Goal: Task Accomplishment & Management: Manage account settings

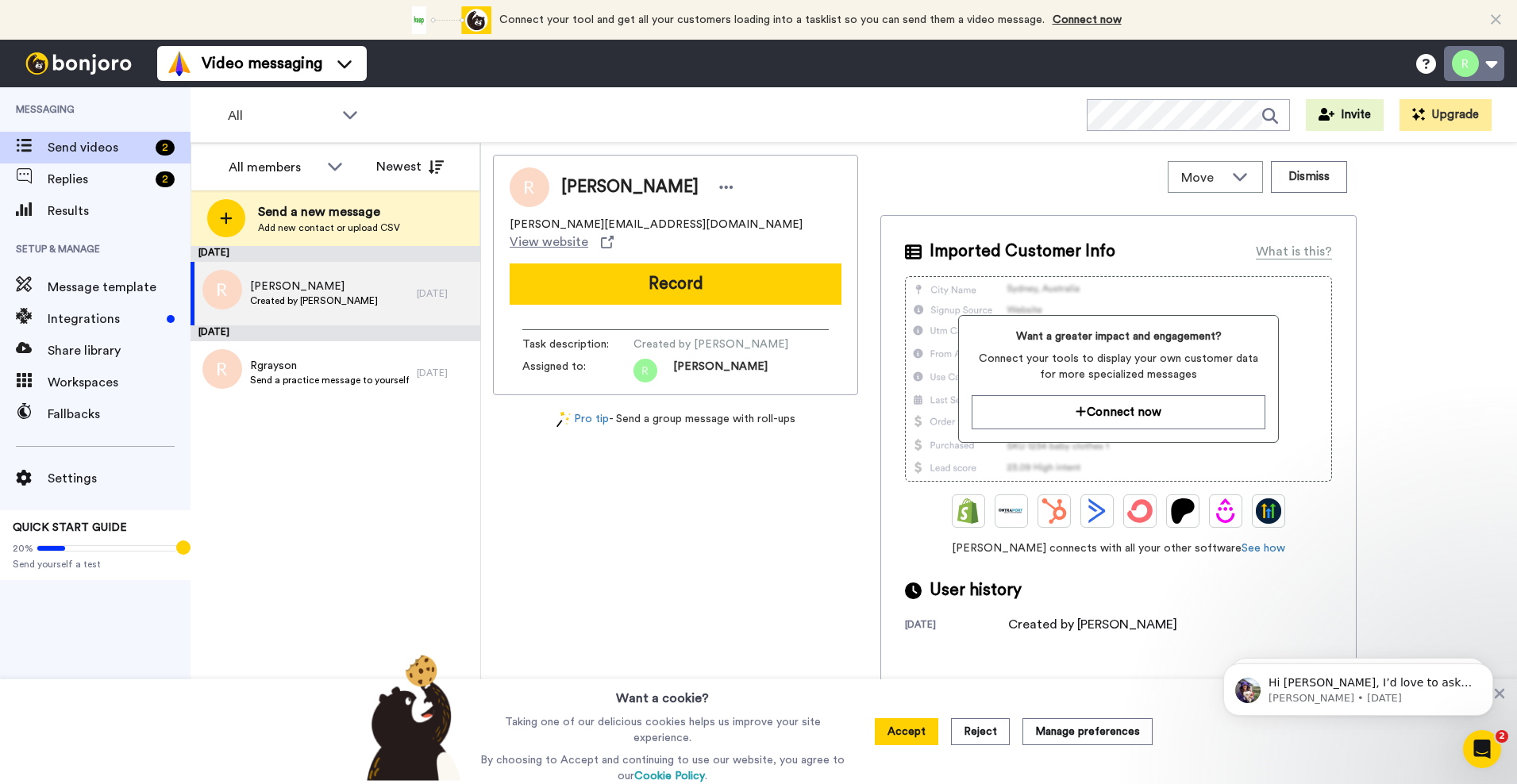
click at [1475, 63] on button at bounding box center [1475, 63] width 60 height 35
